Goal: Transaction & Acquisition: Purchase product/service

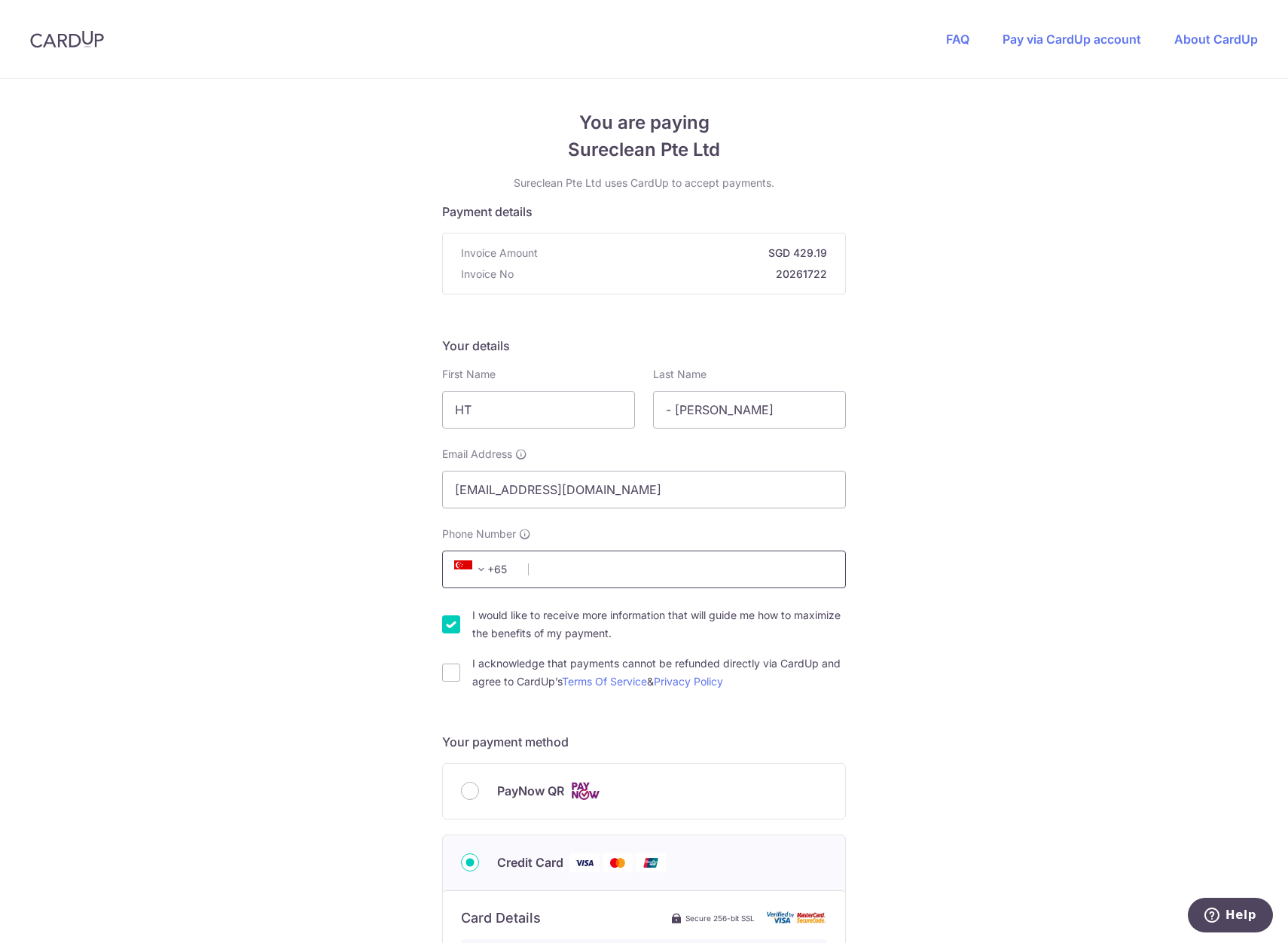
click at [676, 575] on input "Phone Number" at bounding box center [644, 569] width 403 height 37
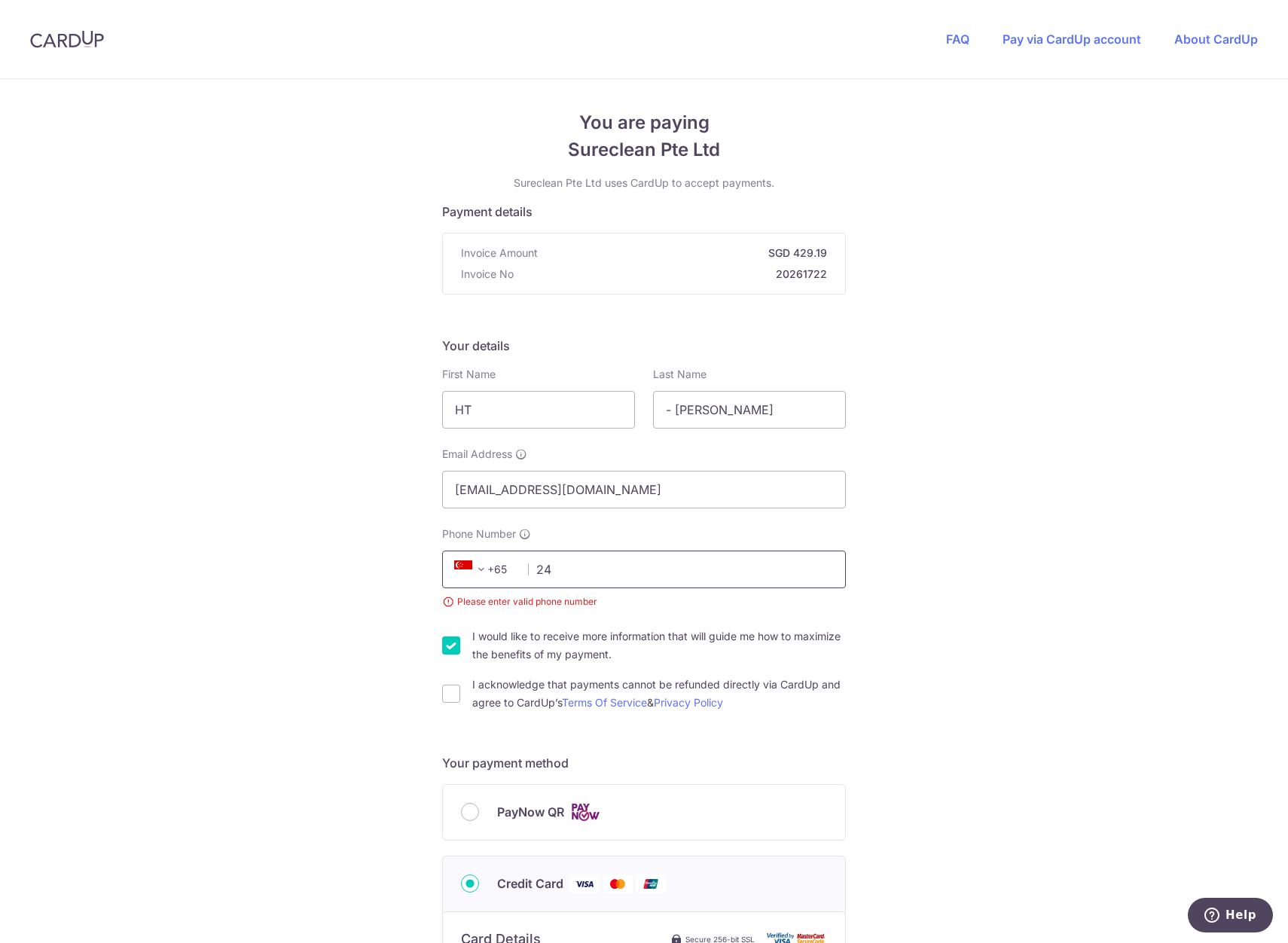
type input "2"
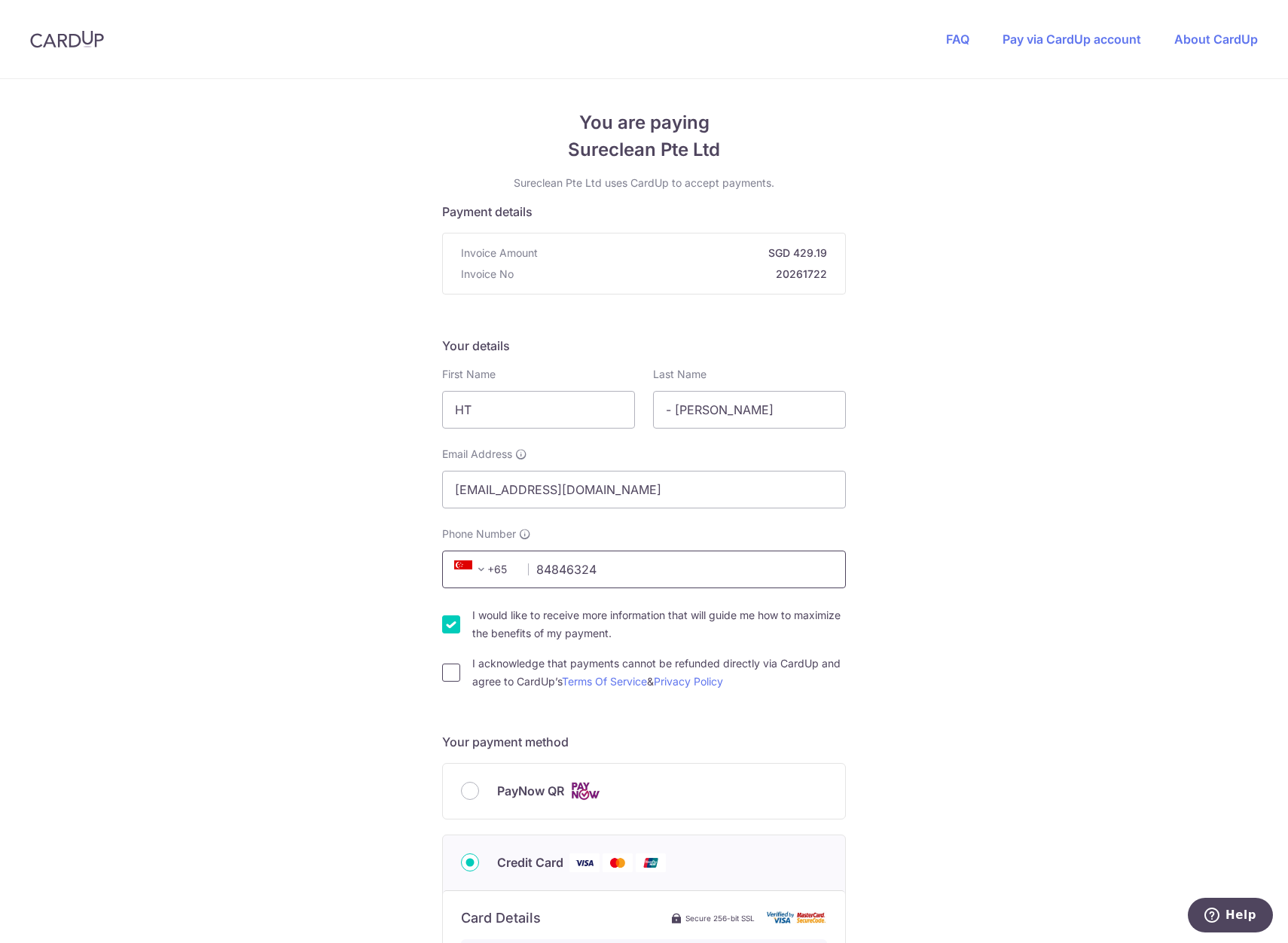
type input "84846324"
click at [448, 672] on input "I acknowledge that payments cannot be refunded directly via CardUp and agree to…" at bounding box center [451, 672] width 18 height 18
checkbox input "true"
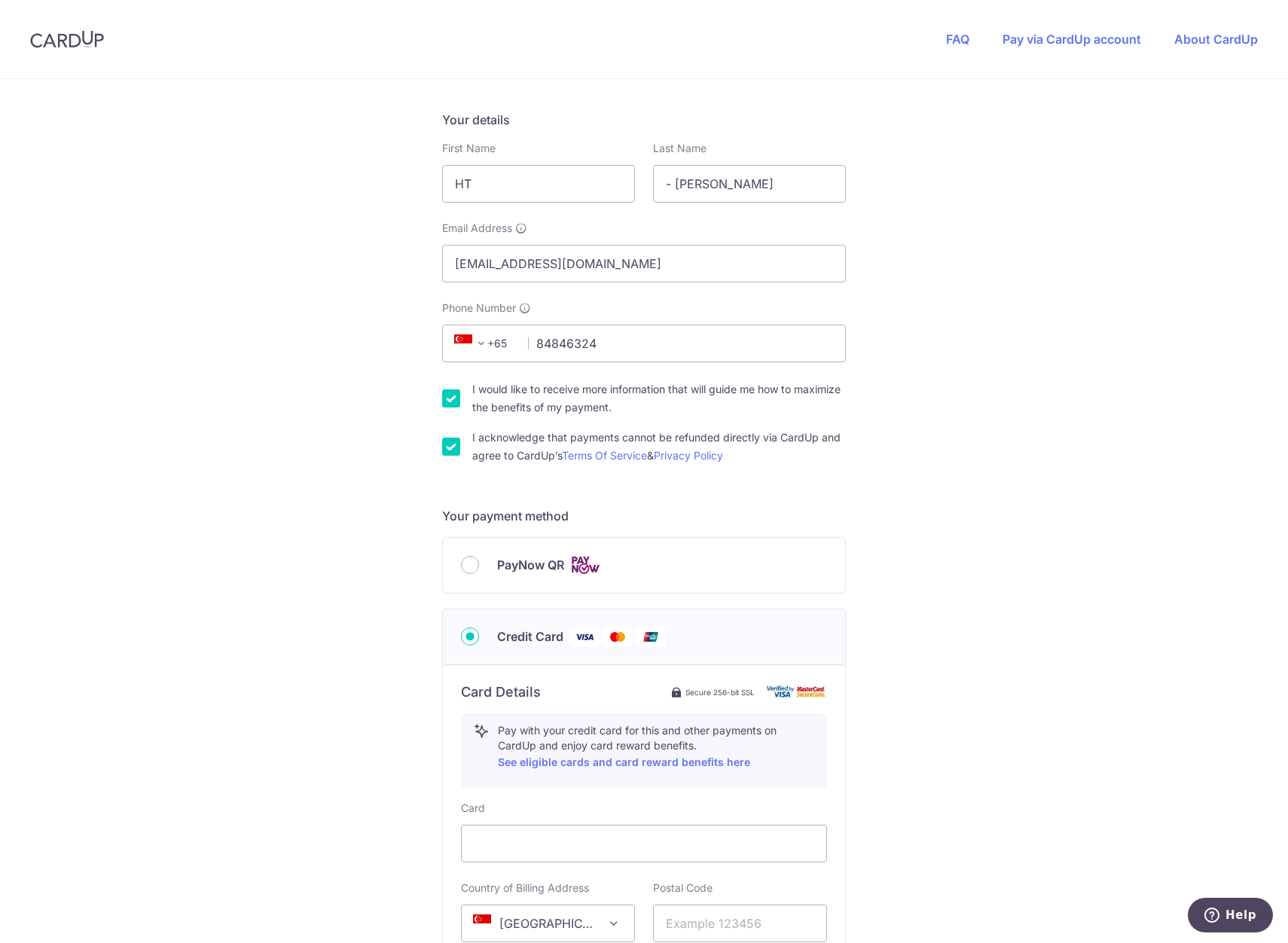
scroll to position [376, 0]
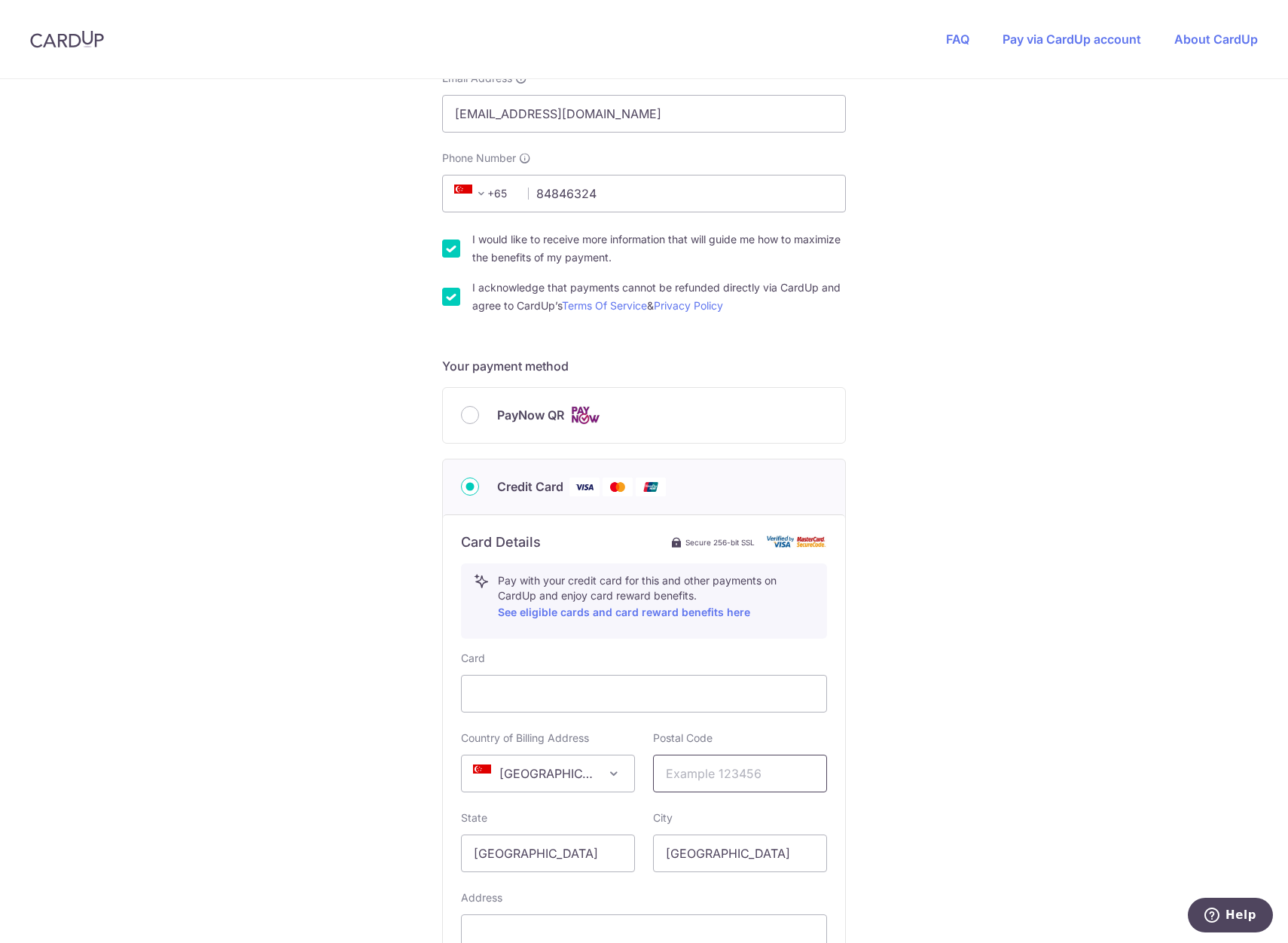
click at [731, 779] on input "text" at bounding box center [740, 772] width 174 height 37
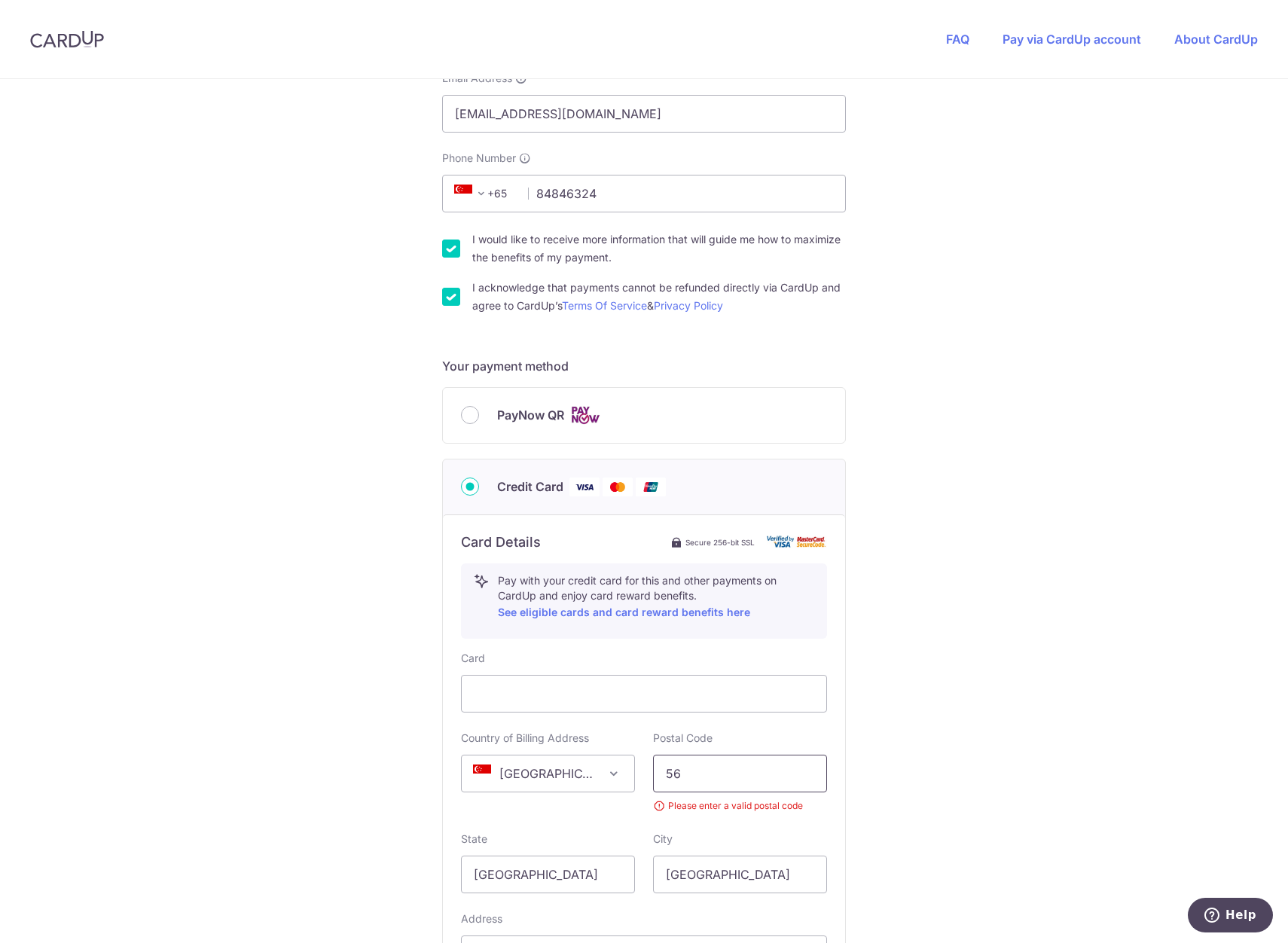
type input "5"
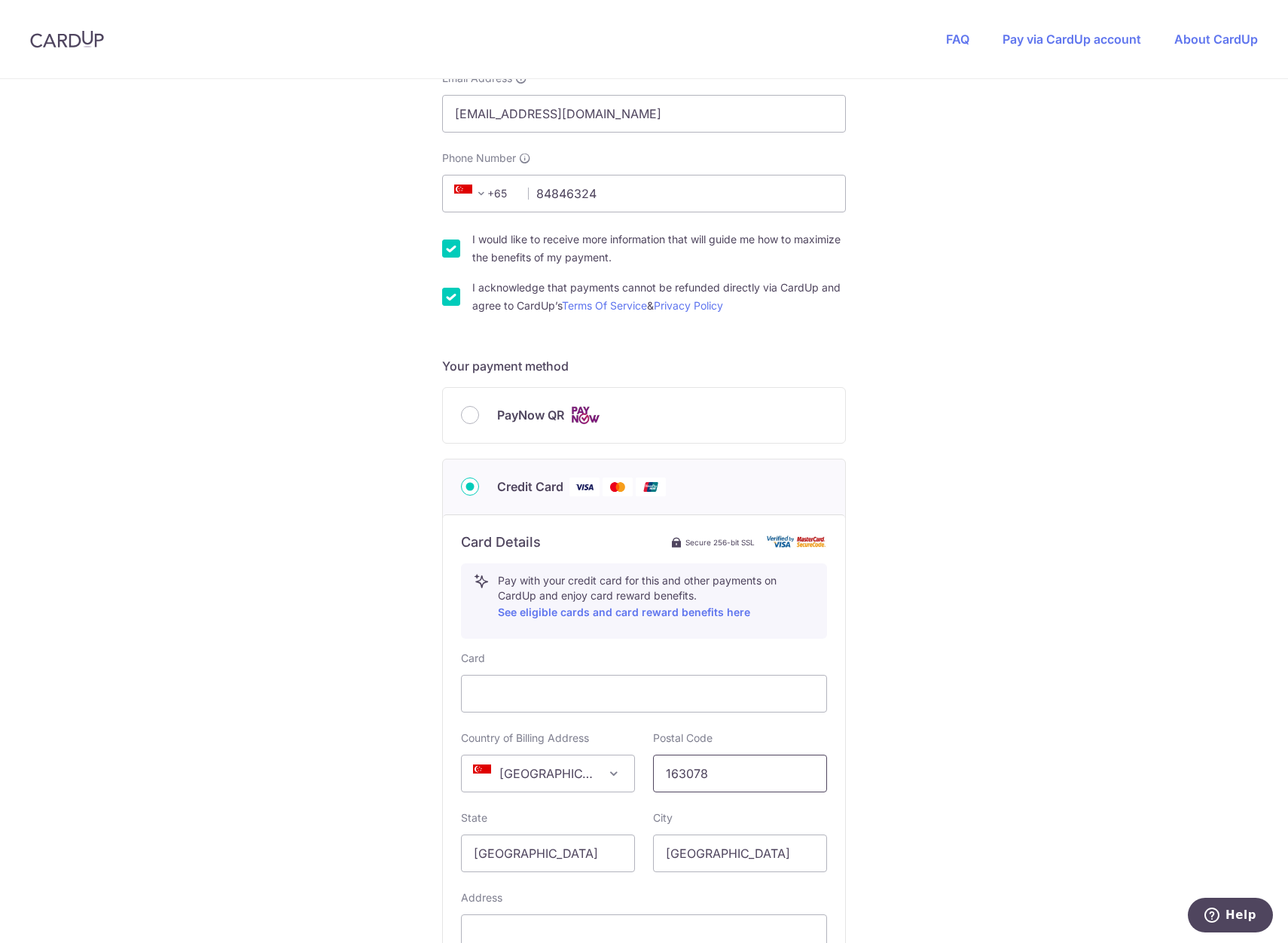
drag, startPoint x: 702, startPoint y: 774, endPoint x: 649, endPoint y: 776, distance: 53.0
click at [654, 778] on input "163078" at bounding box center [740, 772] width 174 height 37
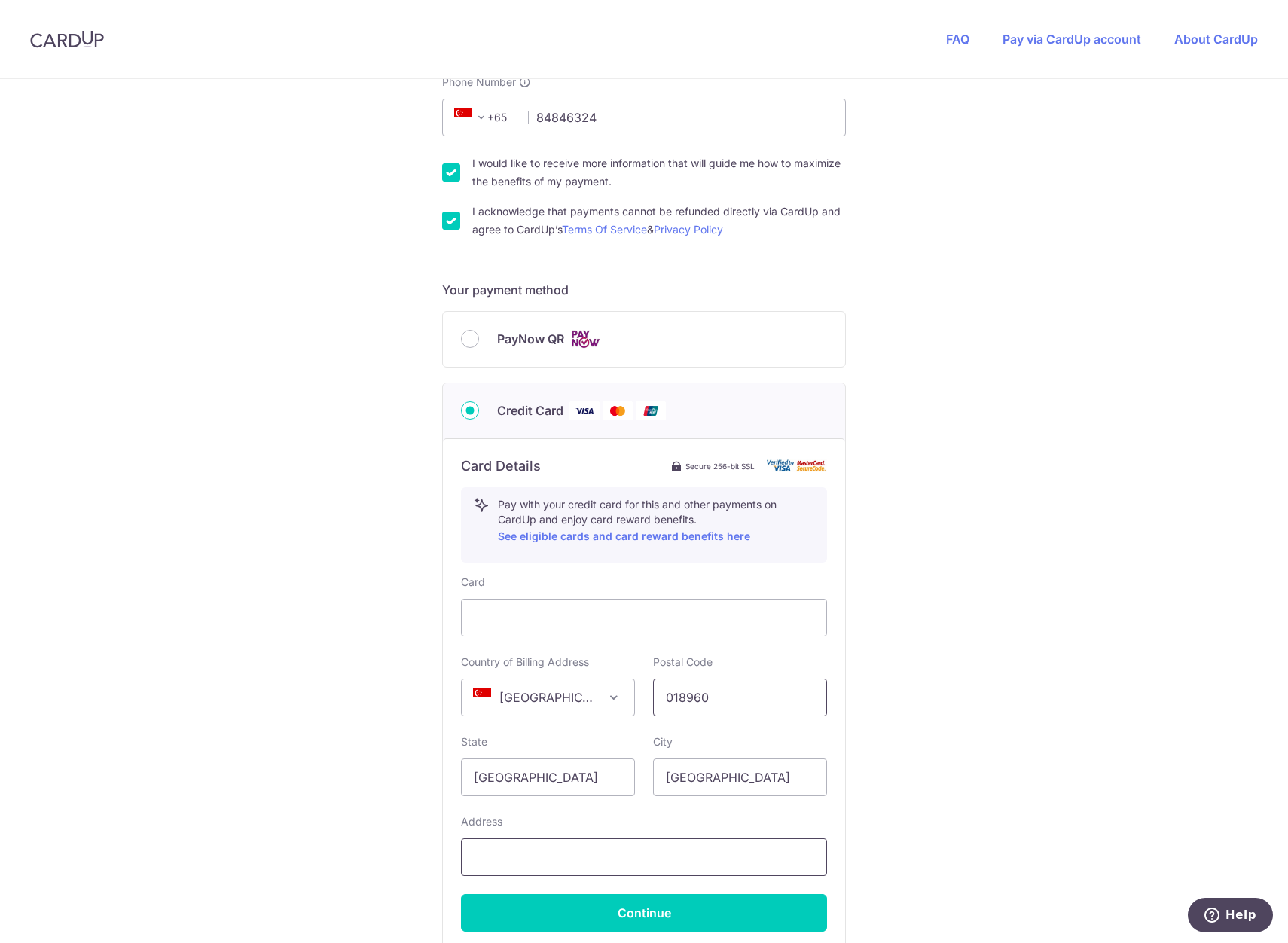
type input "018960"
click at [604, 870] on input "text" at bounding box center [644, 856] width 366 height 37
click at [647, 847] on input "text" at bounding box center [644, 856] width 366 height 37
type input "[STREET_ADDRESS]"
click at [654, 906] on button "Continue" at bounding box center [644, 912] width 366 height 37
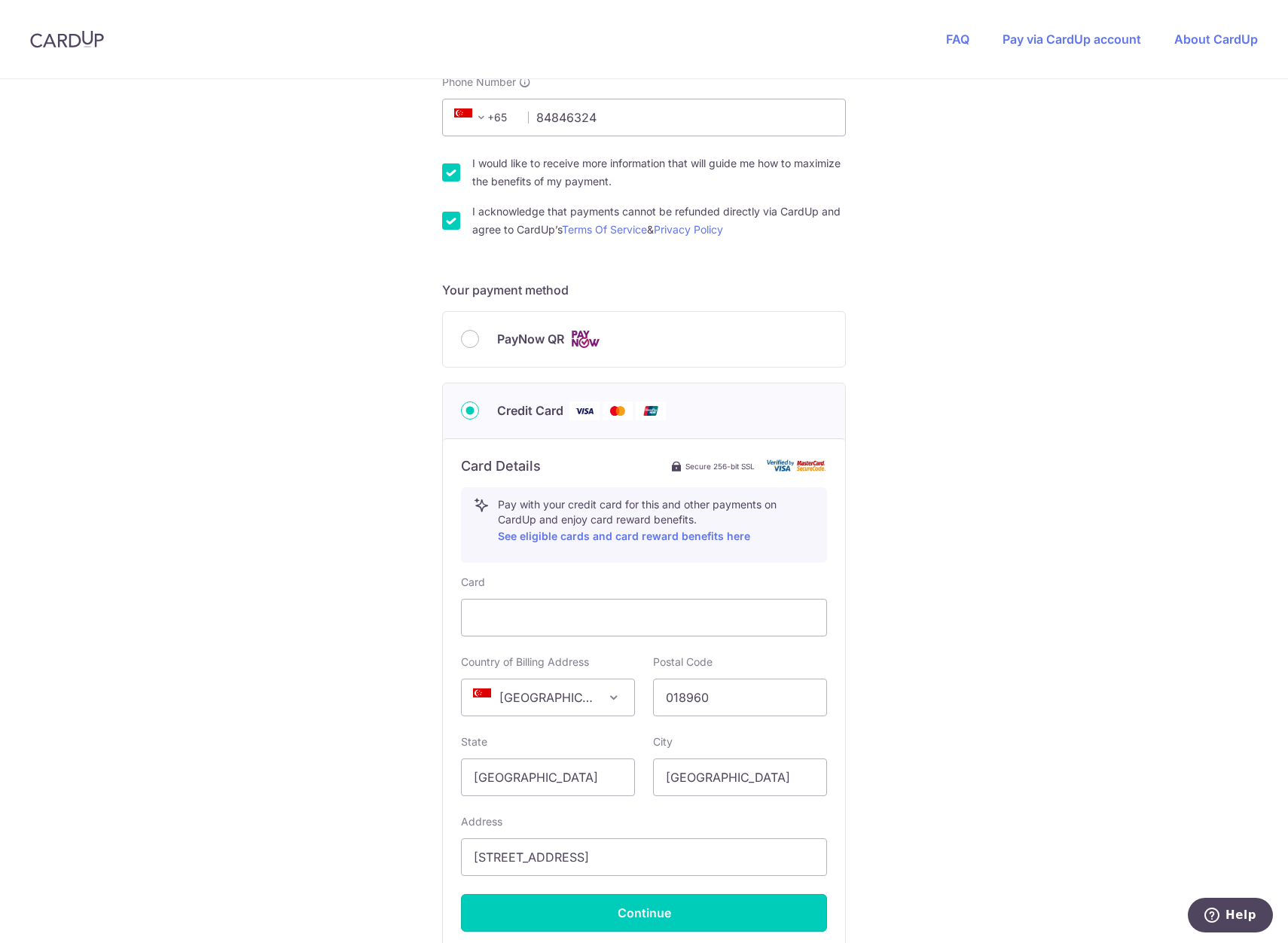
type input "**** 3659"
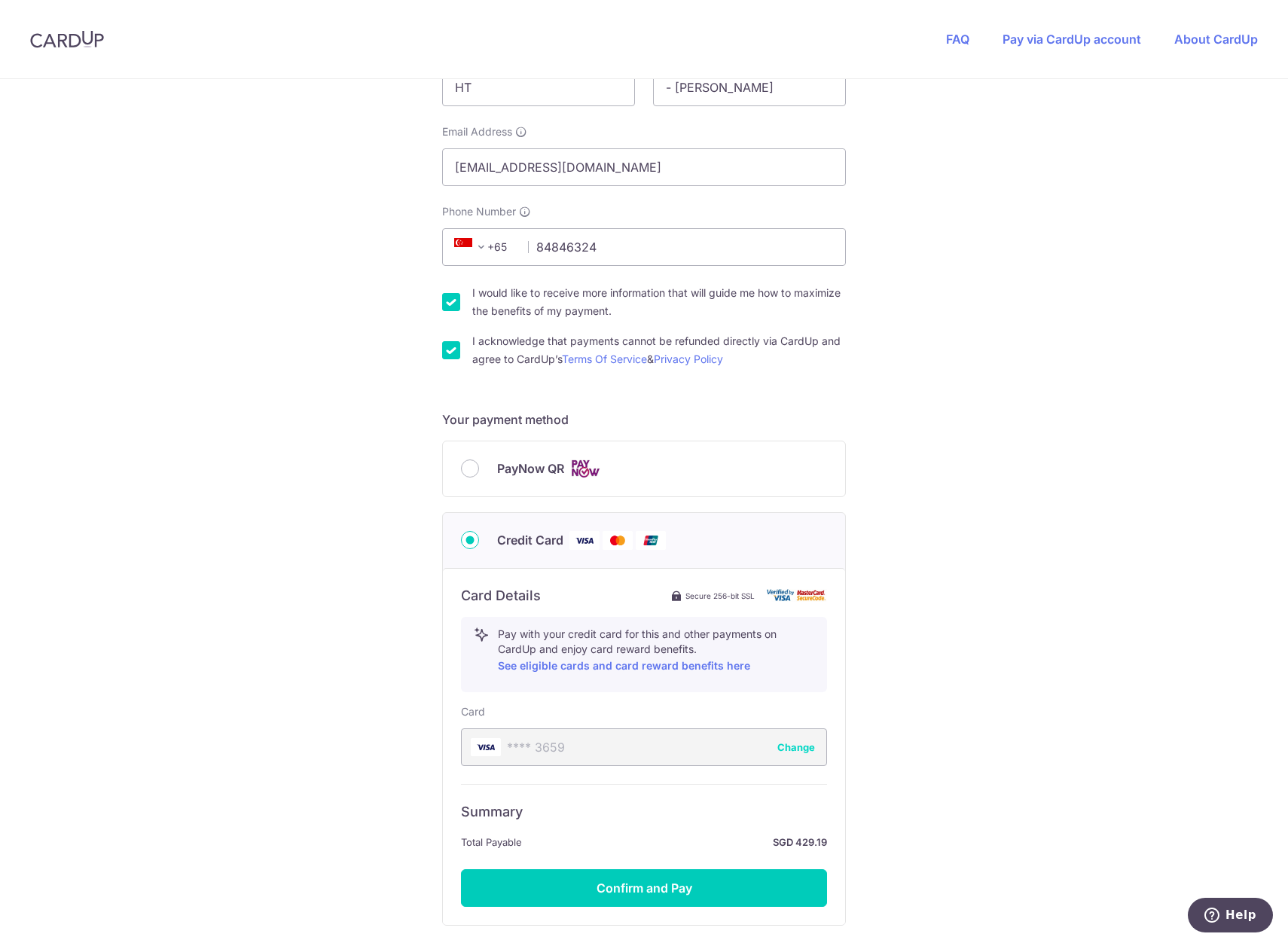
scroll to position [451, 0]
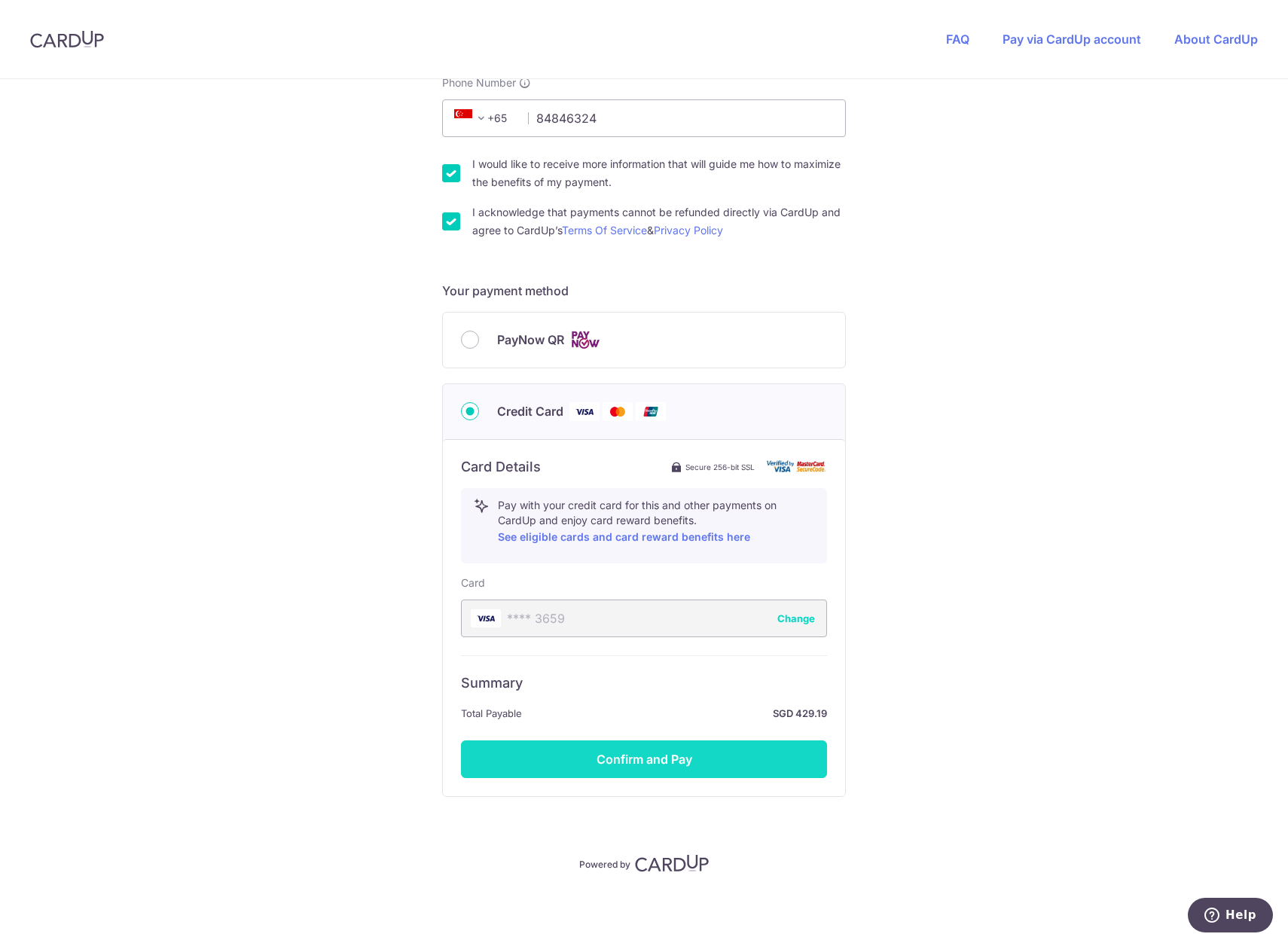
click at [642, 754] on button "Confirm and Pay" at bounding box center [644, 758] width 366 height 37
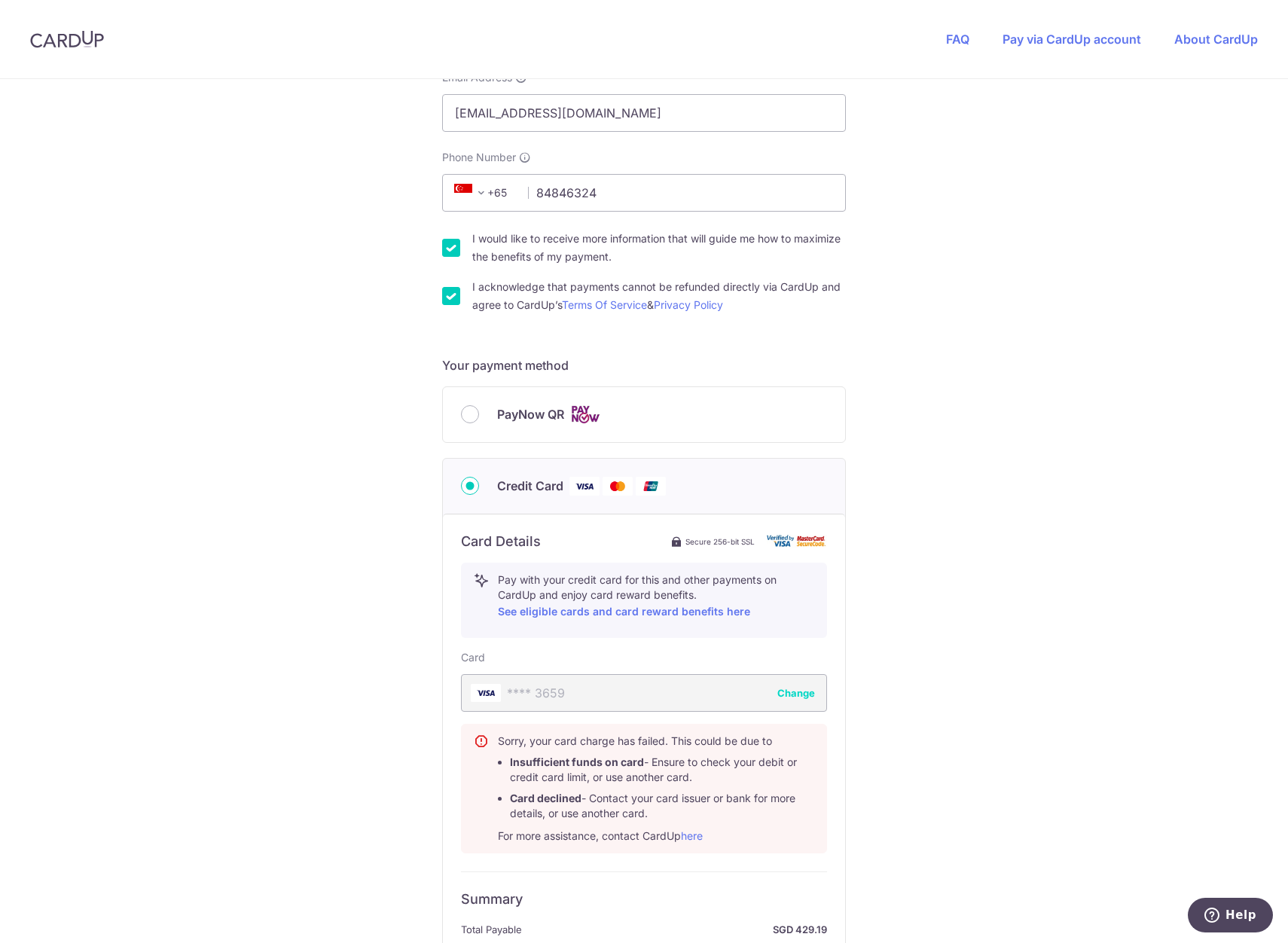
scroll to position [527, 0]
